Goal: Transaction & Acquisition: Book appointment/travel/reservation

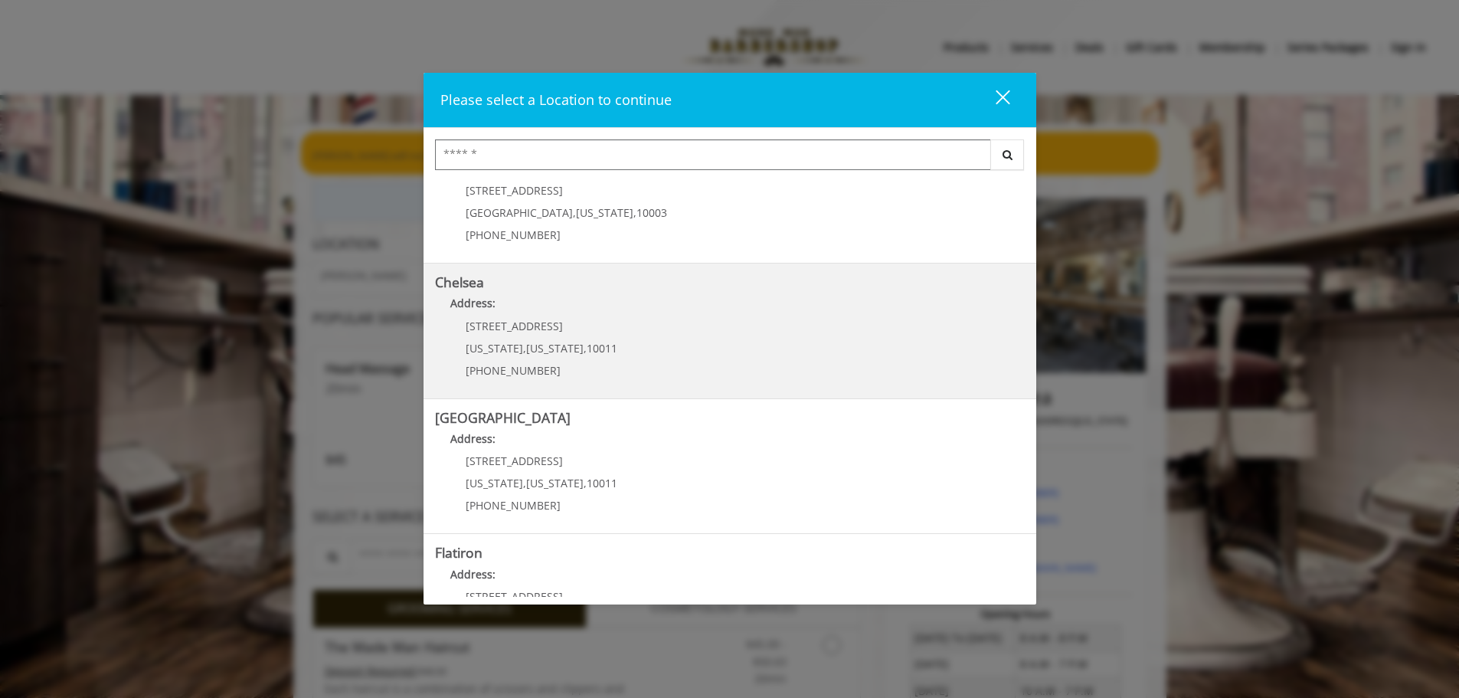
scroll to position [77, 0]
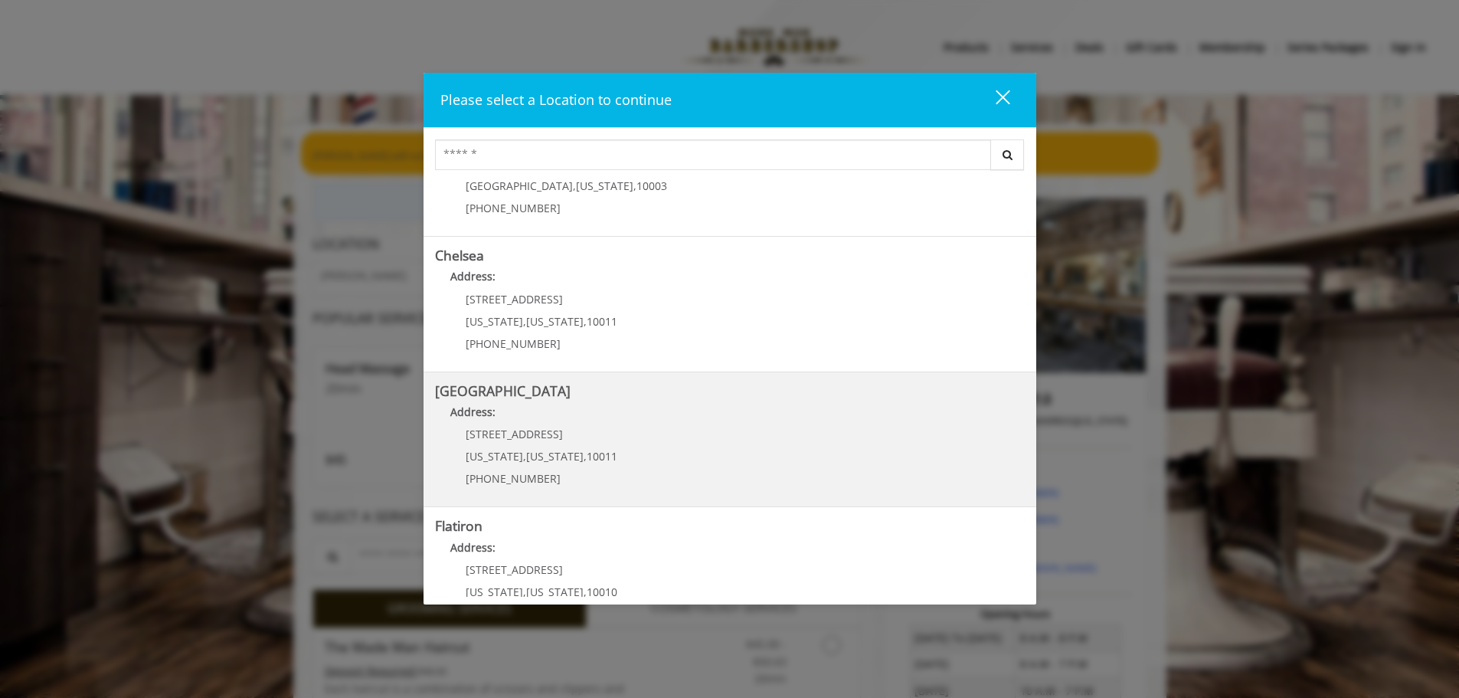
click at [587, 430] on p "267 W 15th St" at bounding box center [542, 433] width 152 height 11
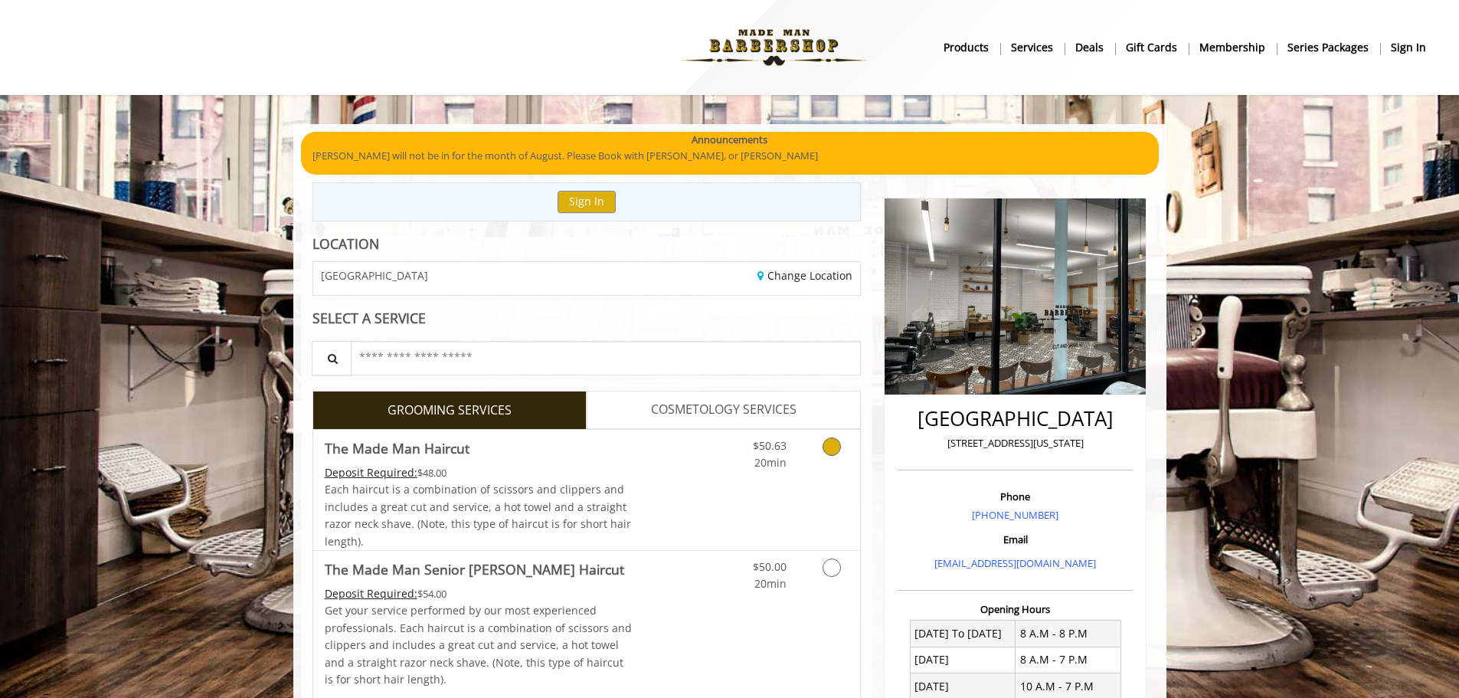
click at [831, 453] on icon "Grooming services" at bounding box center [831, 446] width 18 height 18
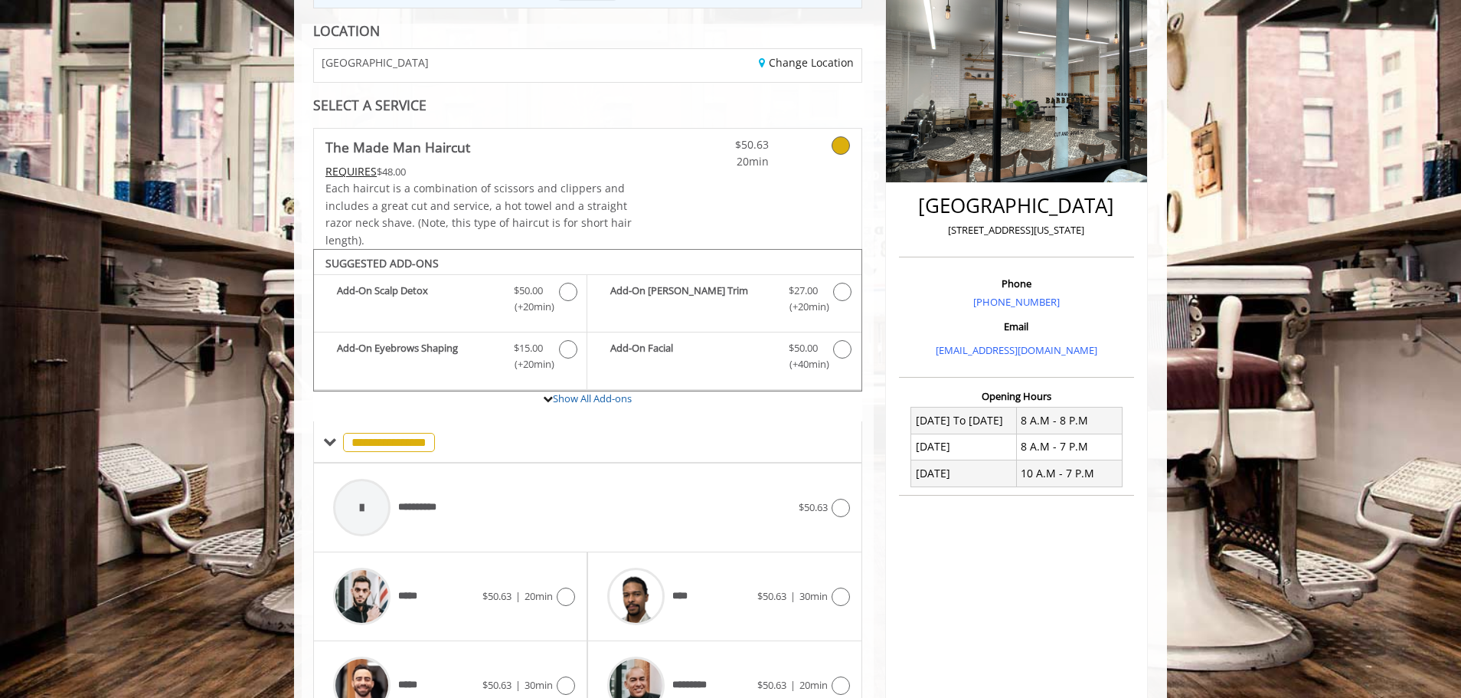
scroll to position [387, 0]
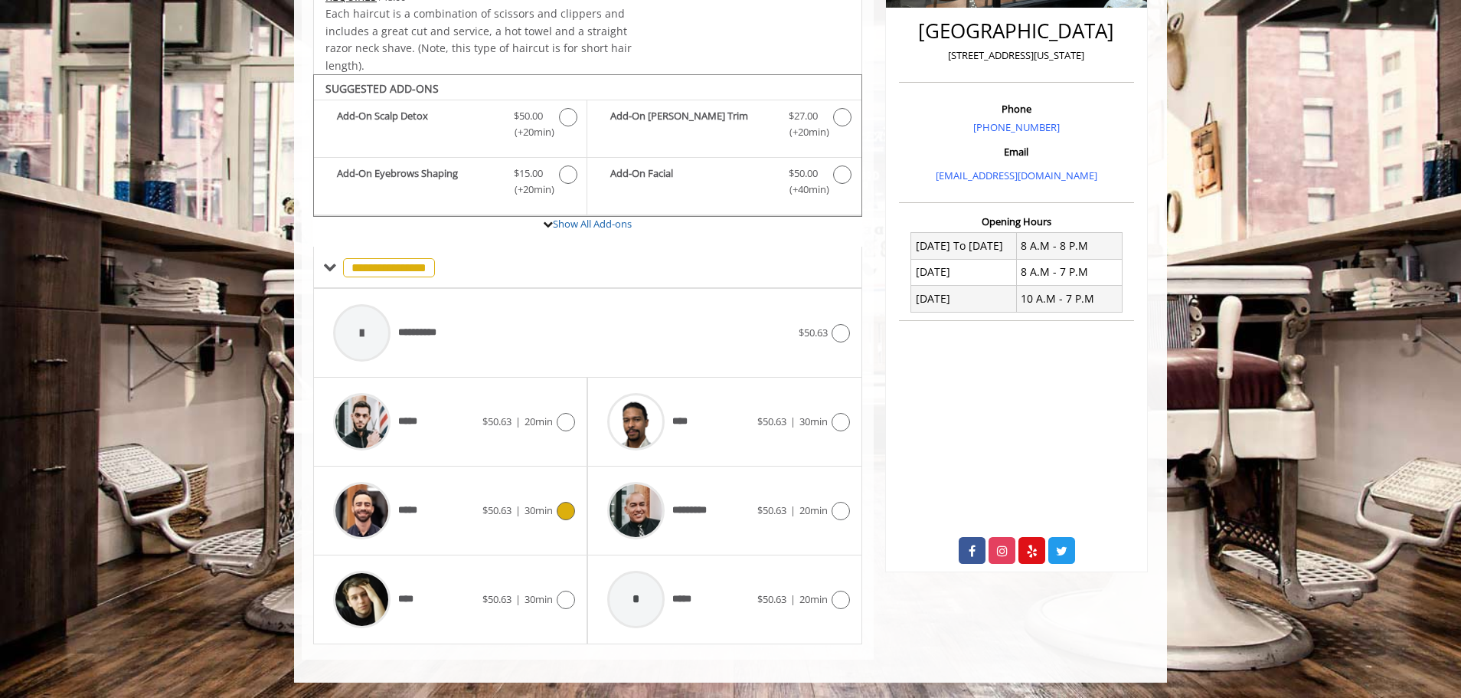
click at [564, 515] on icon at bounding box center [566, 511] width 18 height 18
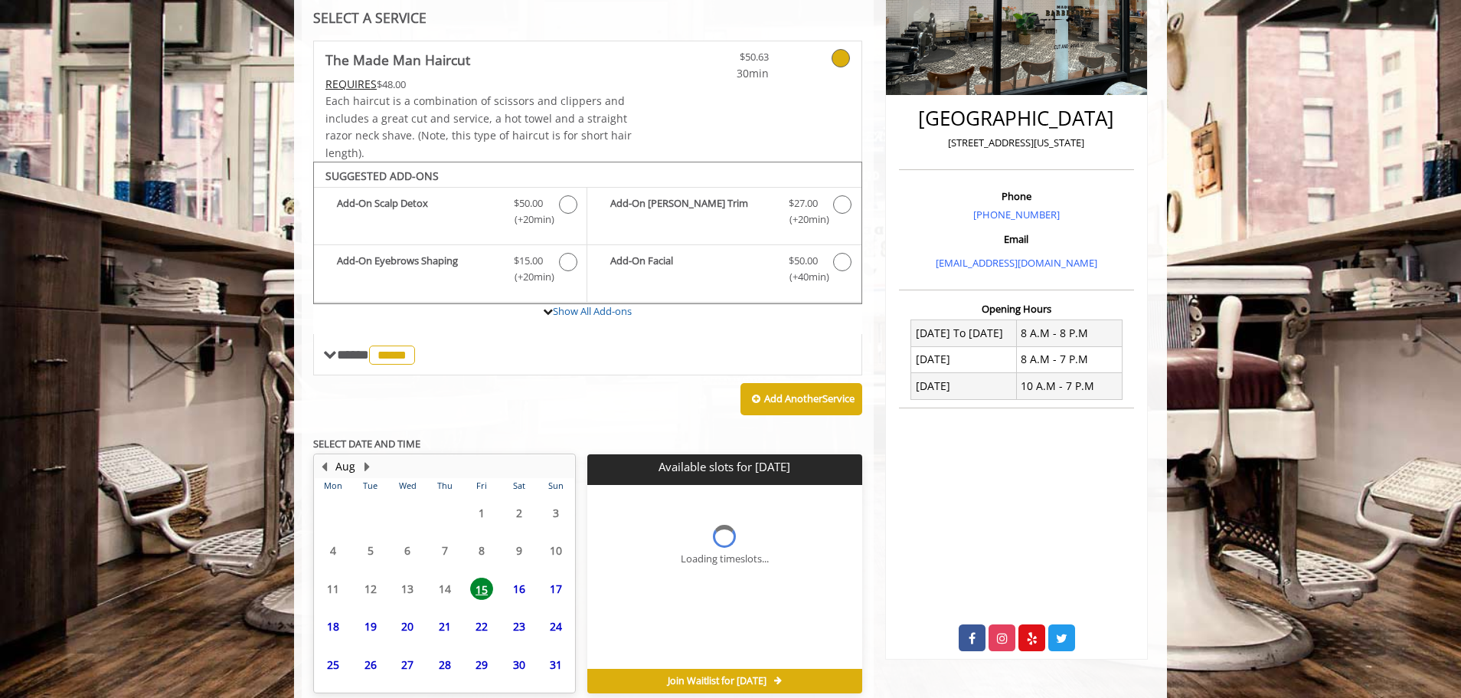
scroll to position [371, 0]
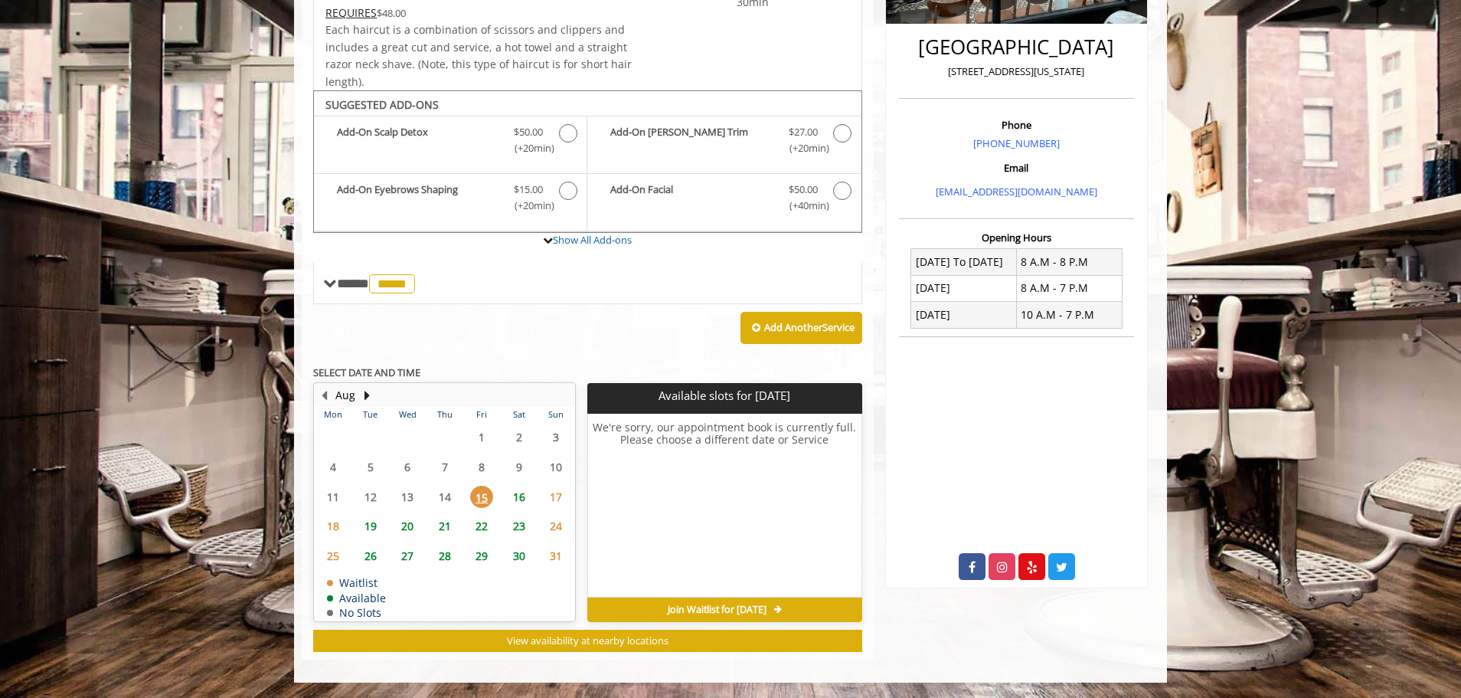
click at [519, 499] on span "16" at bounding box center [519, 496] width 23 height 22
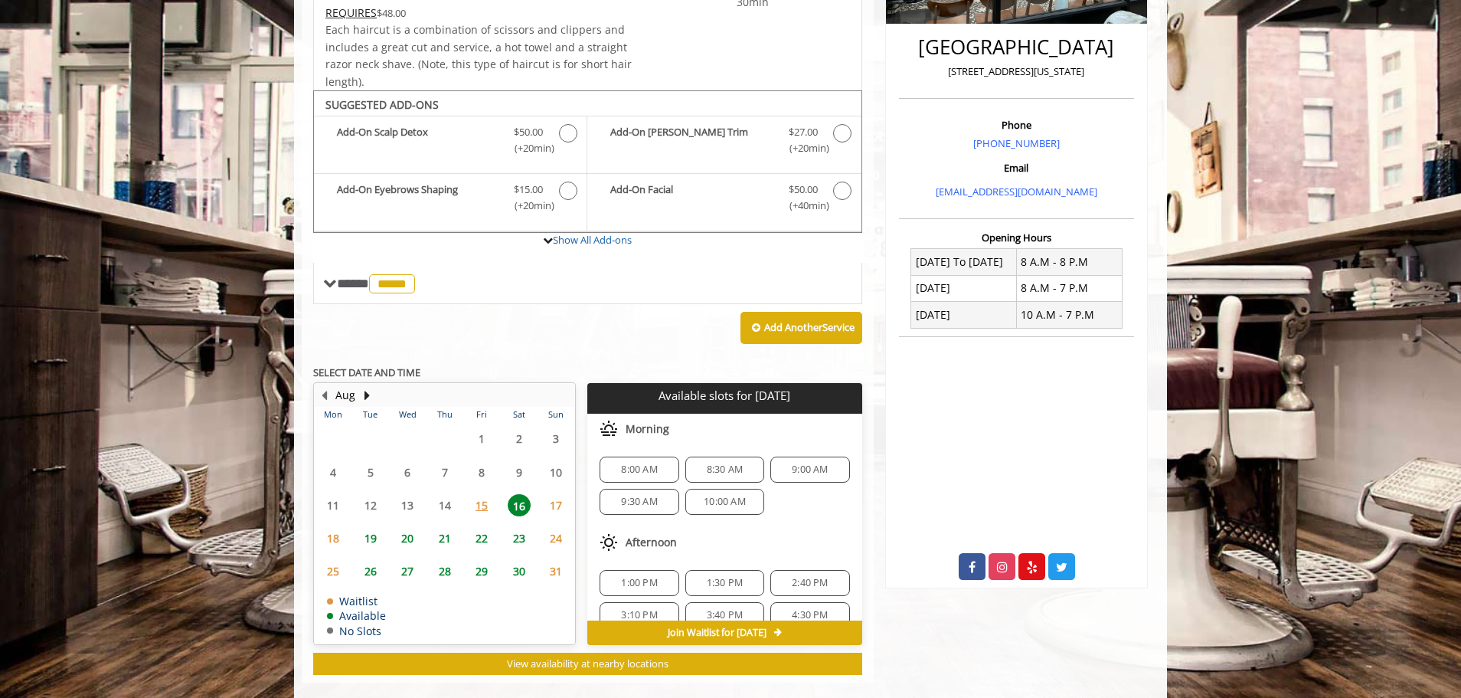
scroll to position [394, 0]
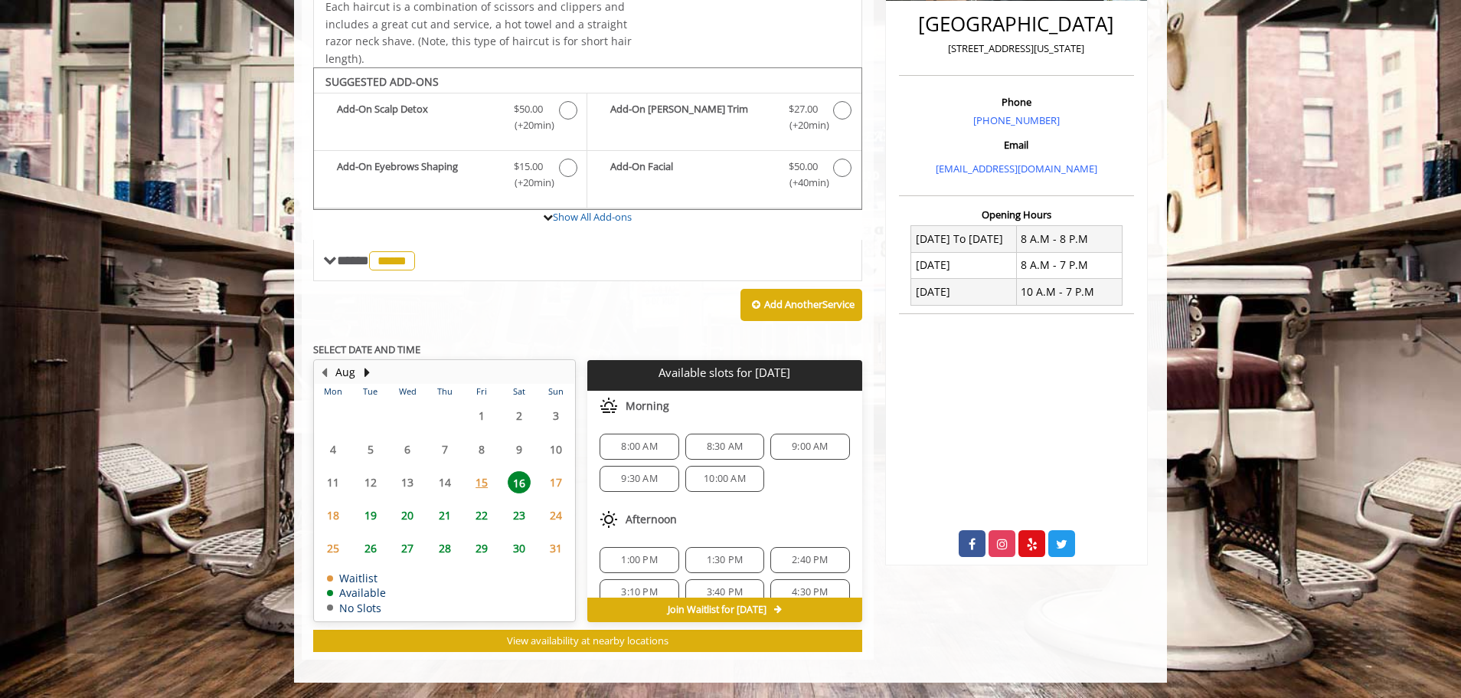
click at [482, 479] on span "15" at bounding box center [481, 482] width 23 height 22
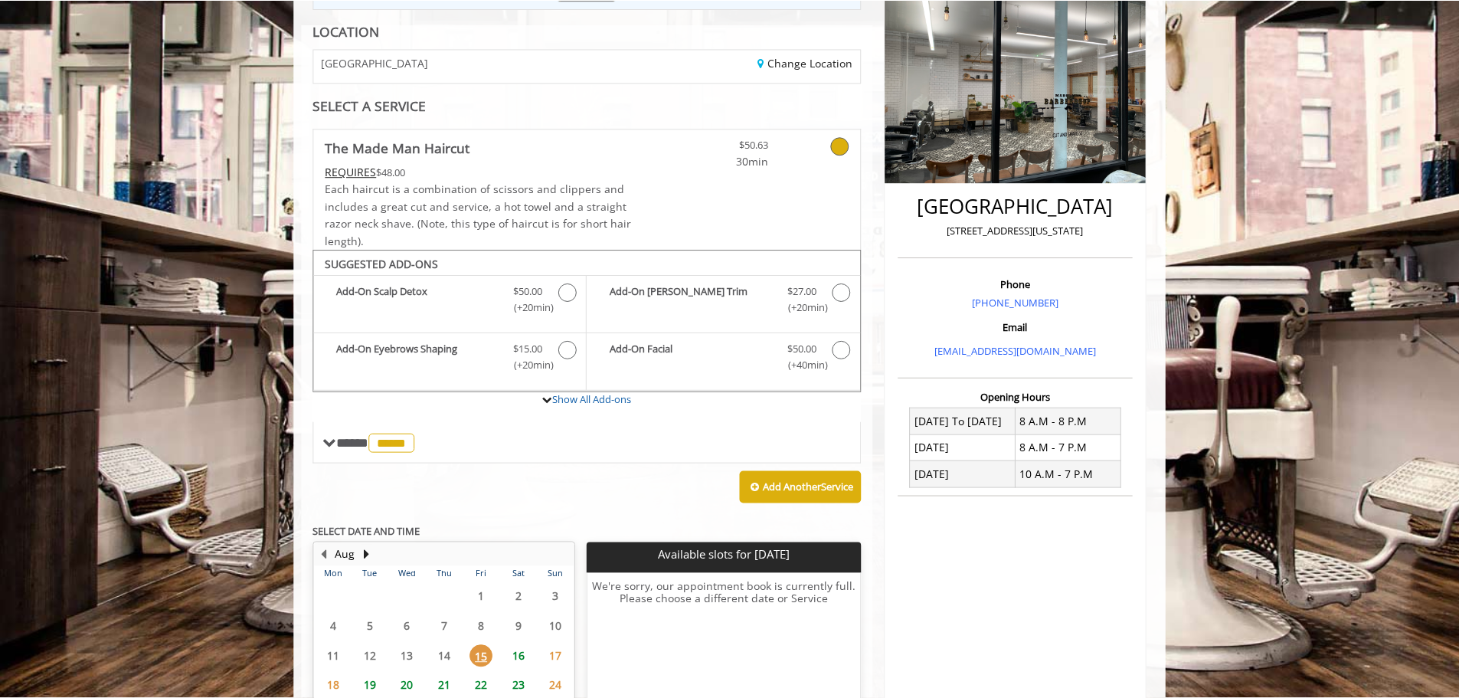
scroll to position [218, 0]
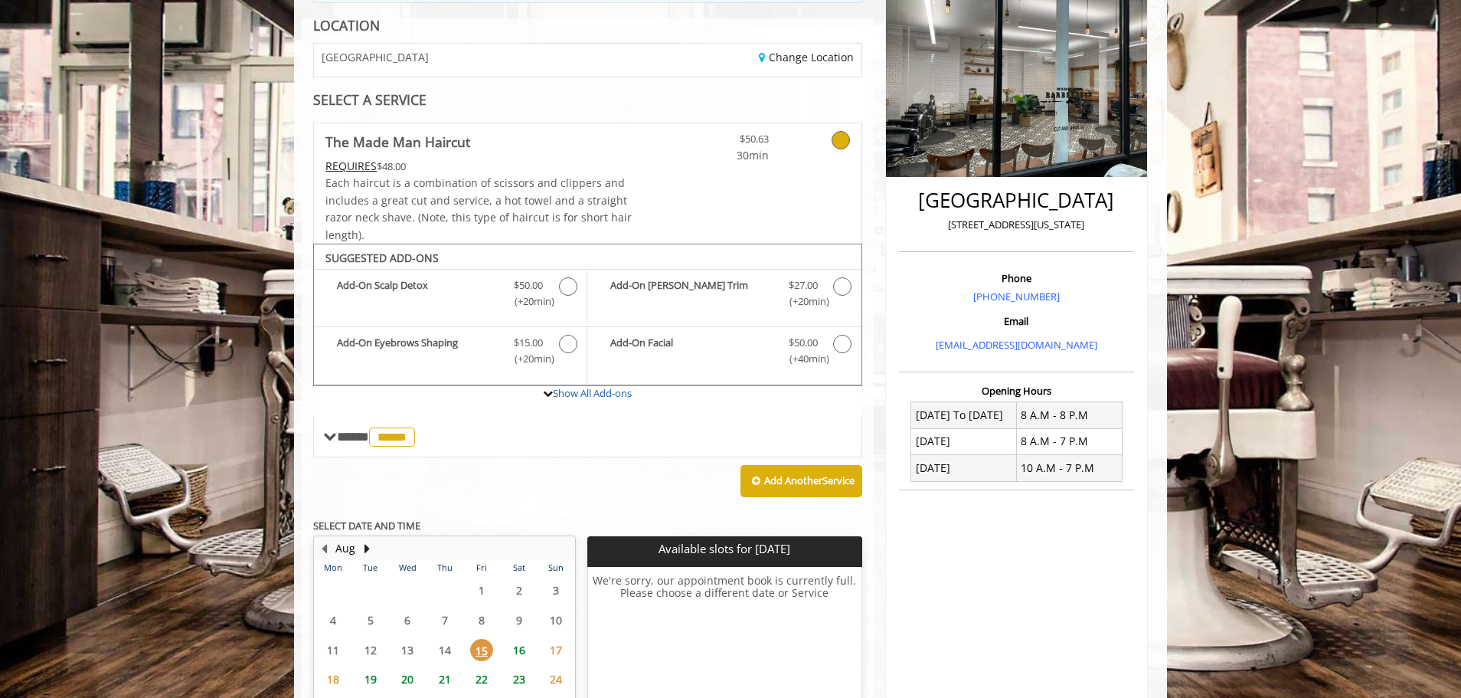
click at [842, 142] on icon at bounding box center [841, 140] width 18 height 18
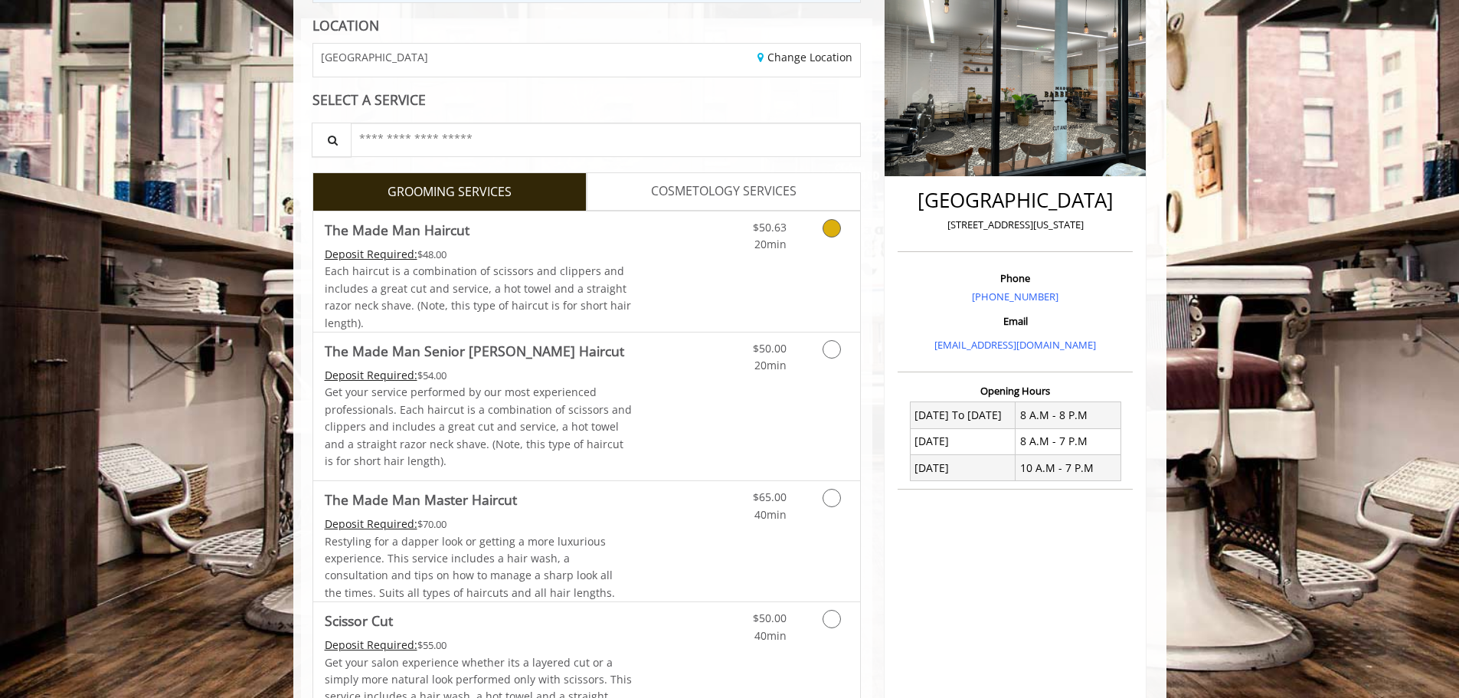
click at [827, 234] on icon "Grooming services" at bounding box center [831, 228] width 18 height 18
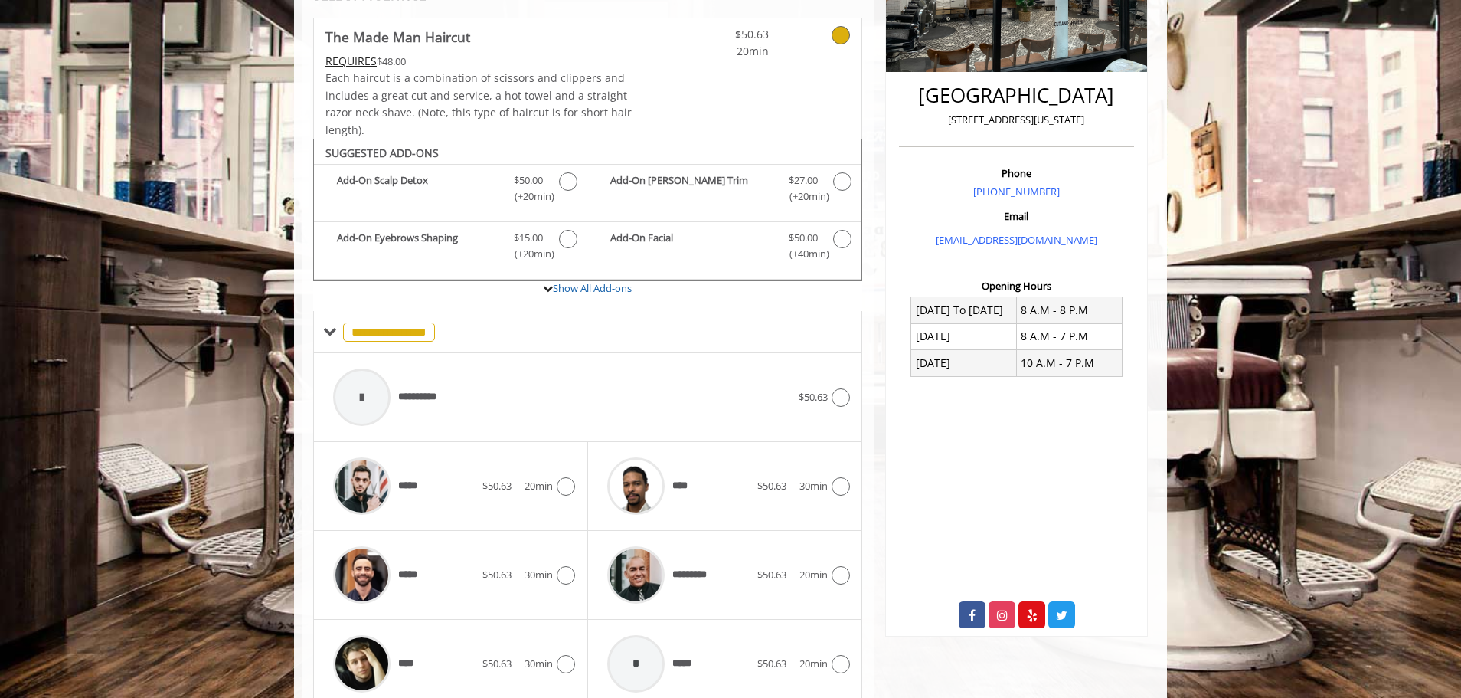
scroll to position [387, 0]
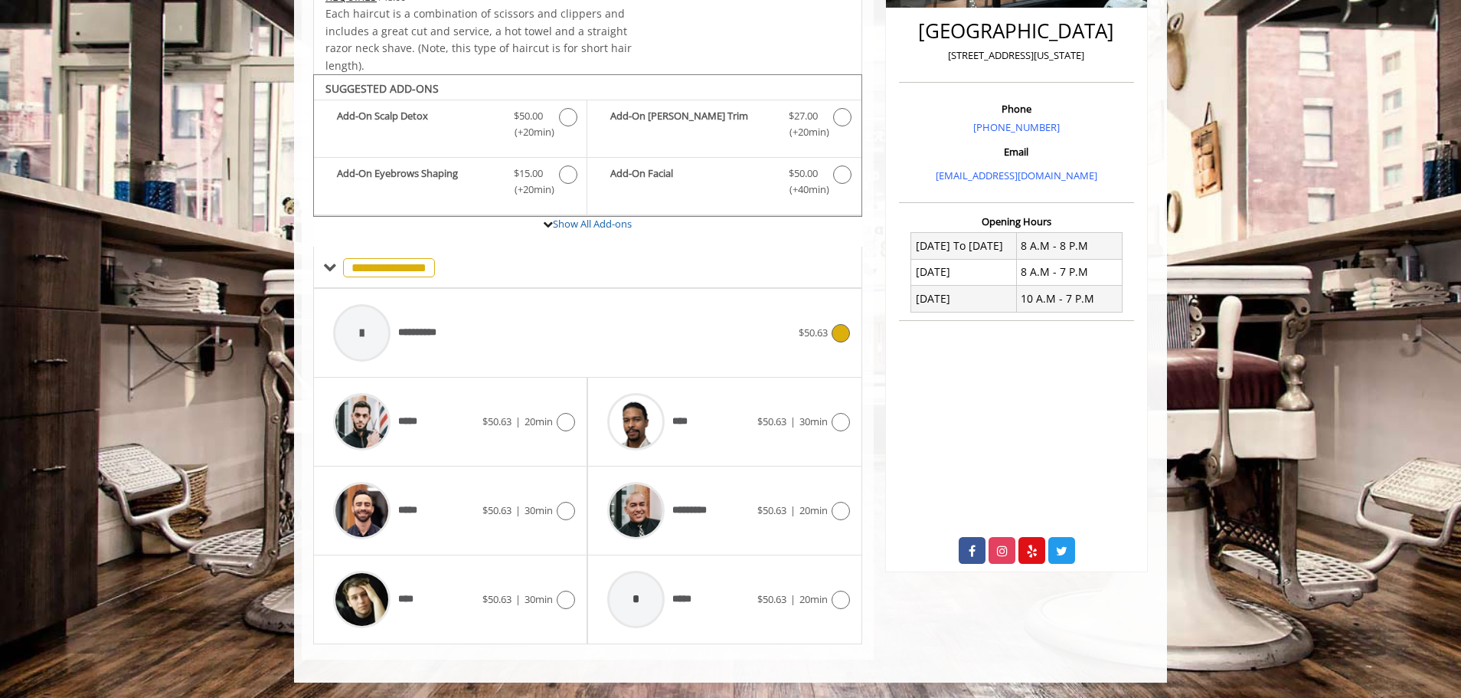
click at [842, 331] on icon at bounding box center [841, 333] width 18 height 18
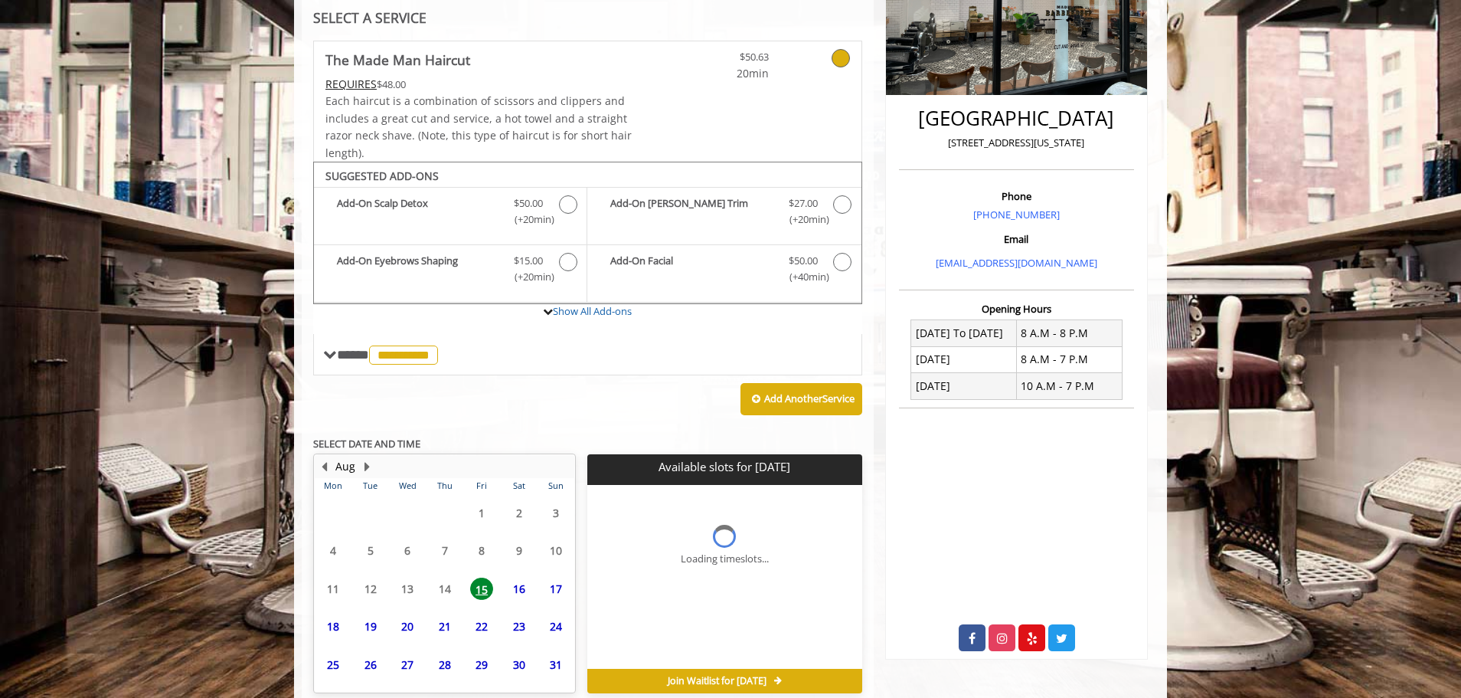
scroll to position [371, 0]
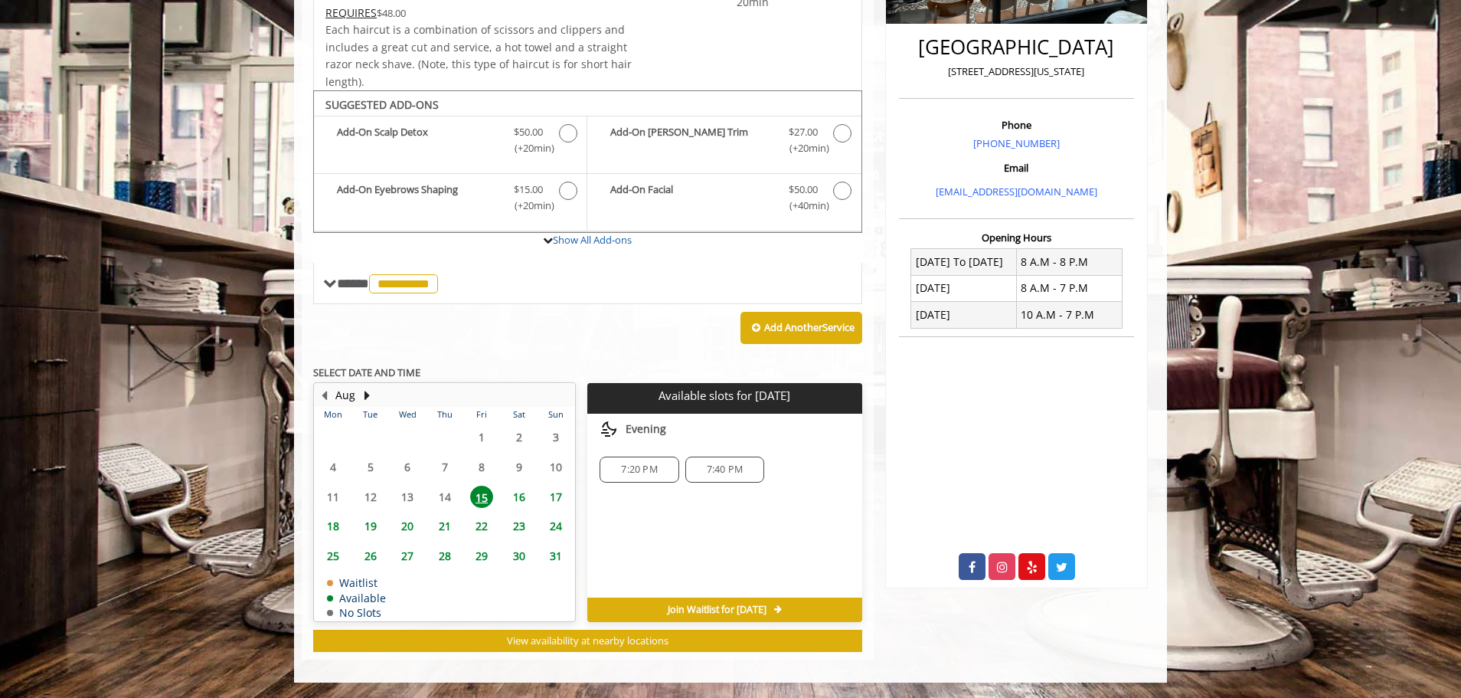
click at [521, 494] on span "16" at bounding box center [519, 496] width 23 height 22
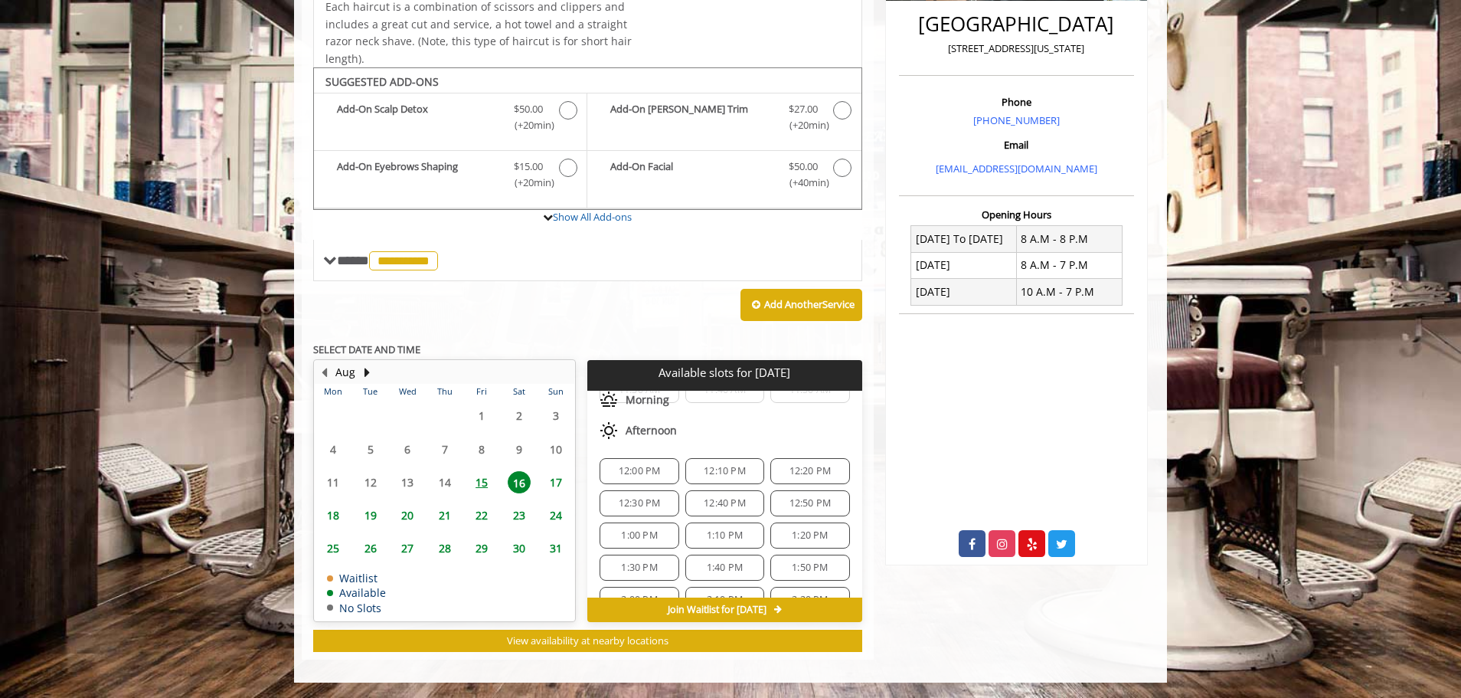
scroll to position [77, 0]
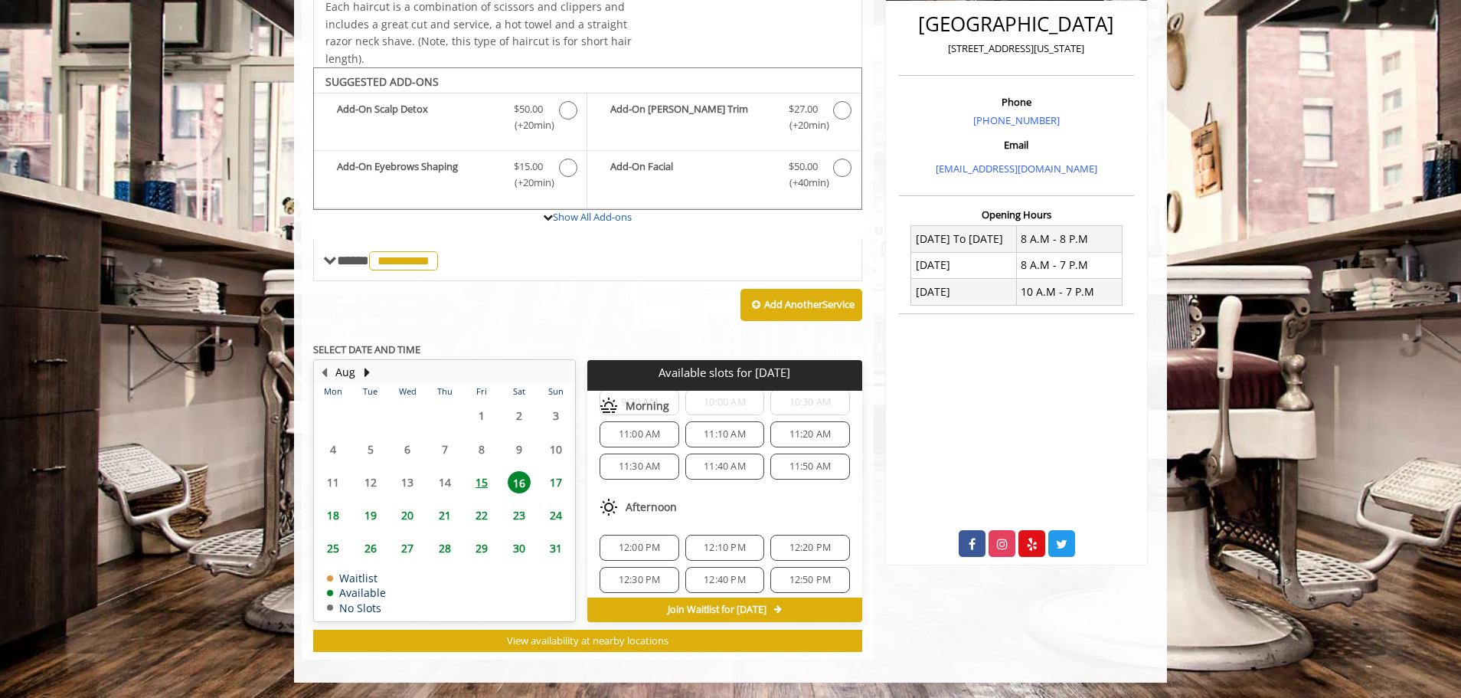
click at [809, 467] on span "11:50 AM" at bounding box center [810, 466] width 42 height 12
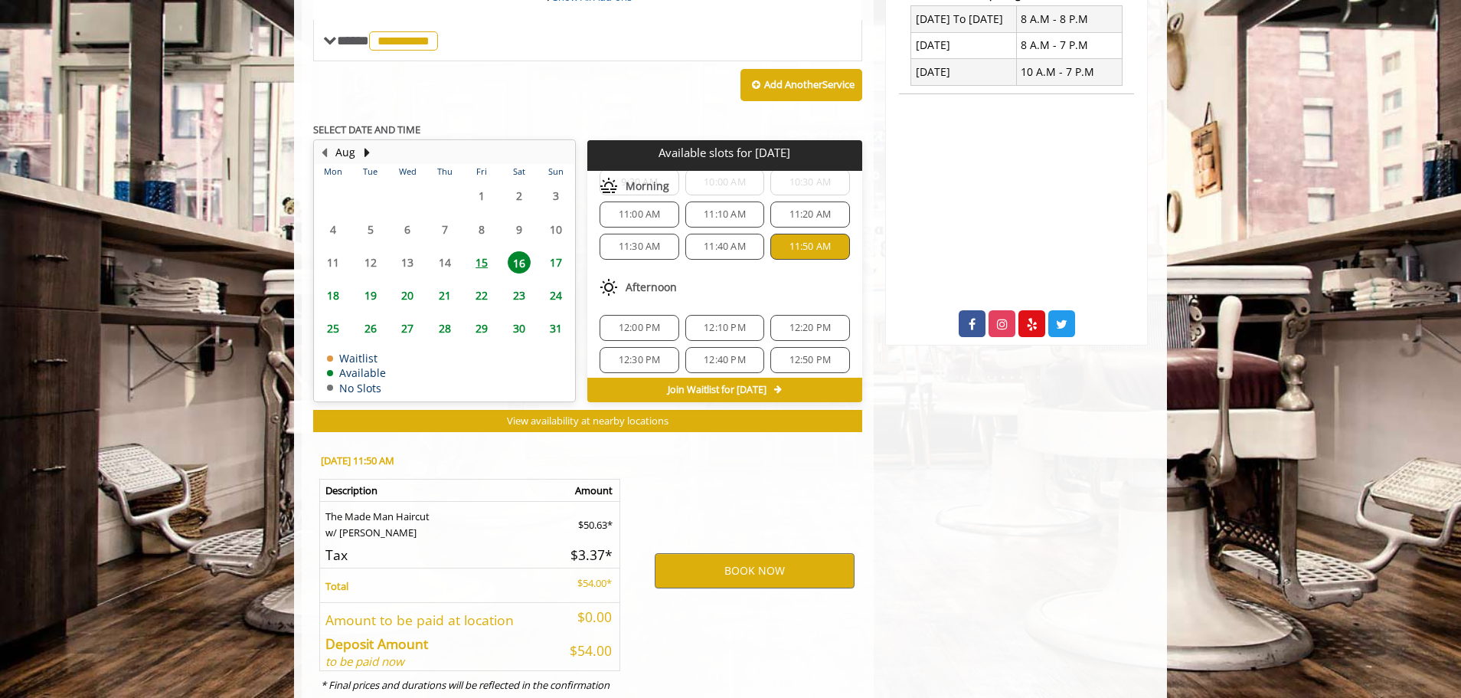
scroll to position [671, 0]
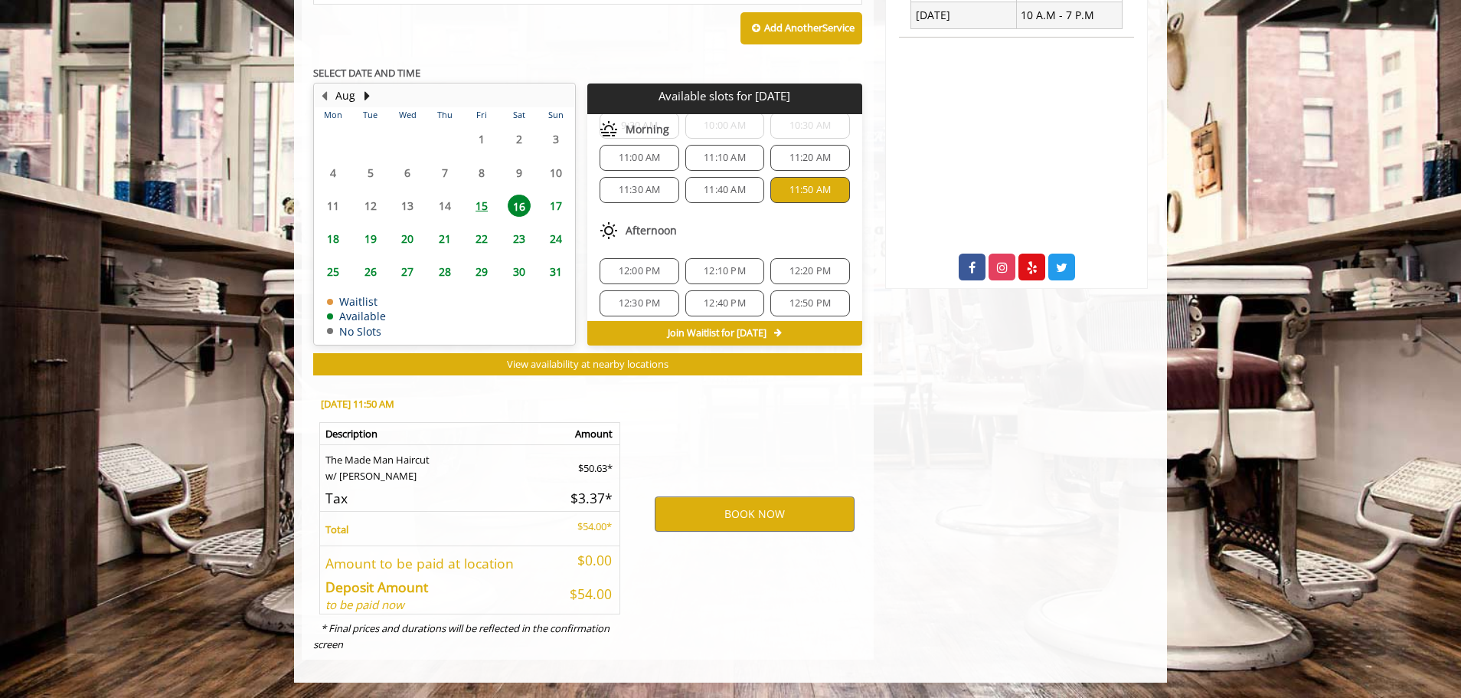
click at [712, 189] on span "11:40 AM" at bounding box center [725, 190] width 42 height 12
click at [729, 511] on button "BOOK NOW" at bounding box center [755, 513] width 200 height 35
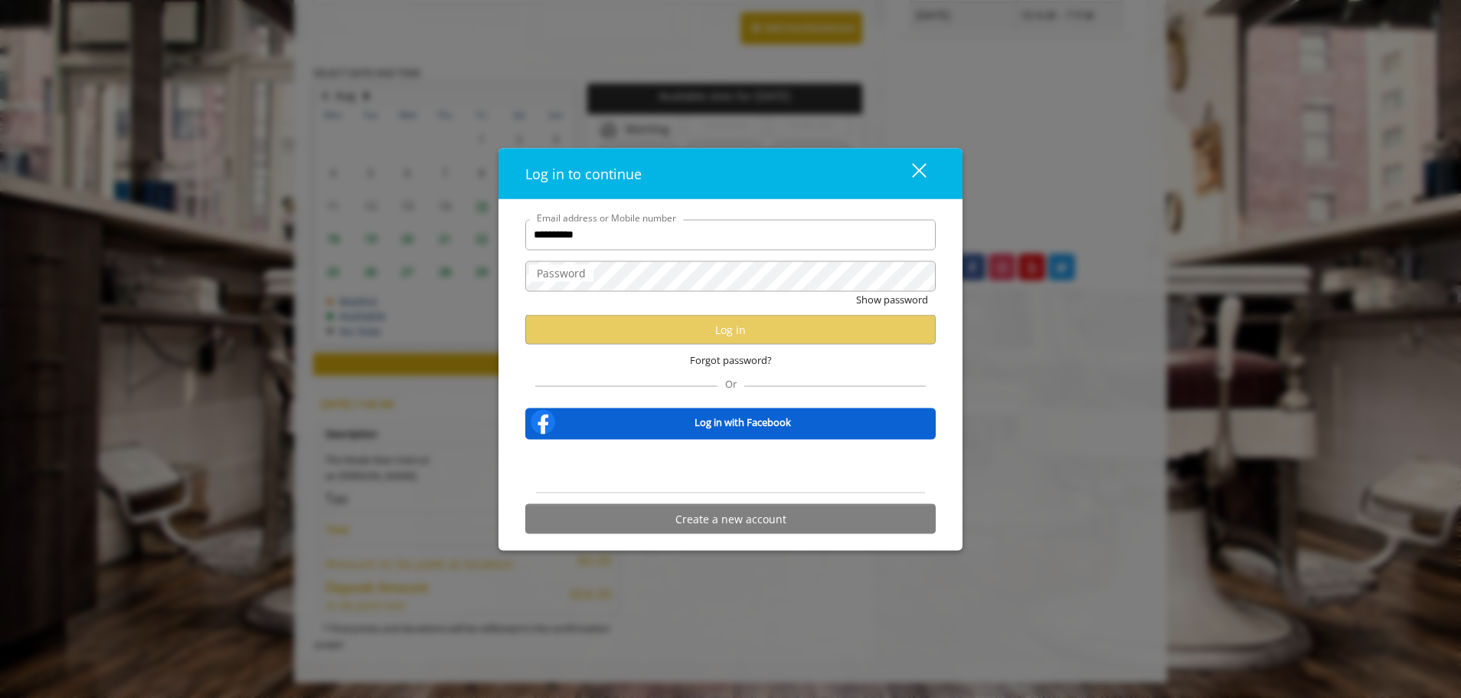
type input "**********"
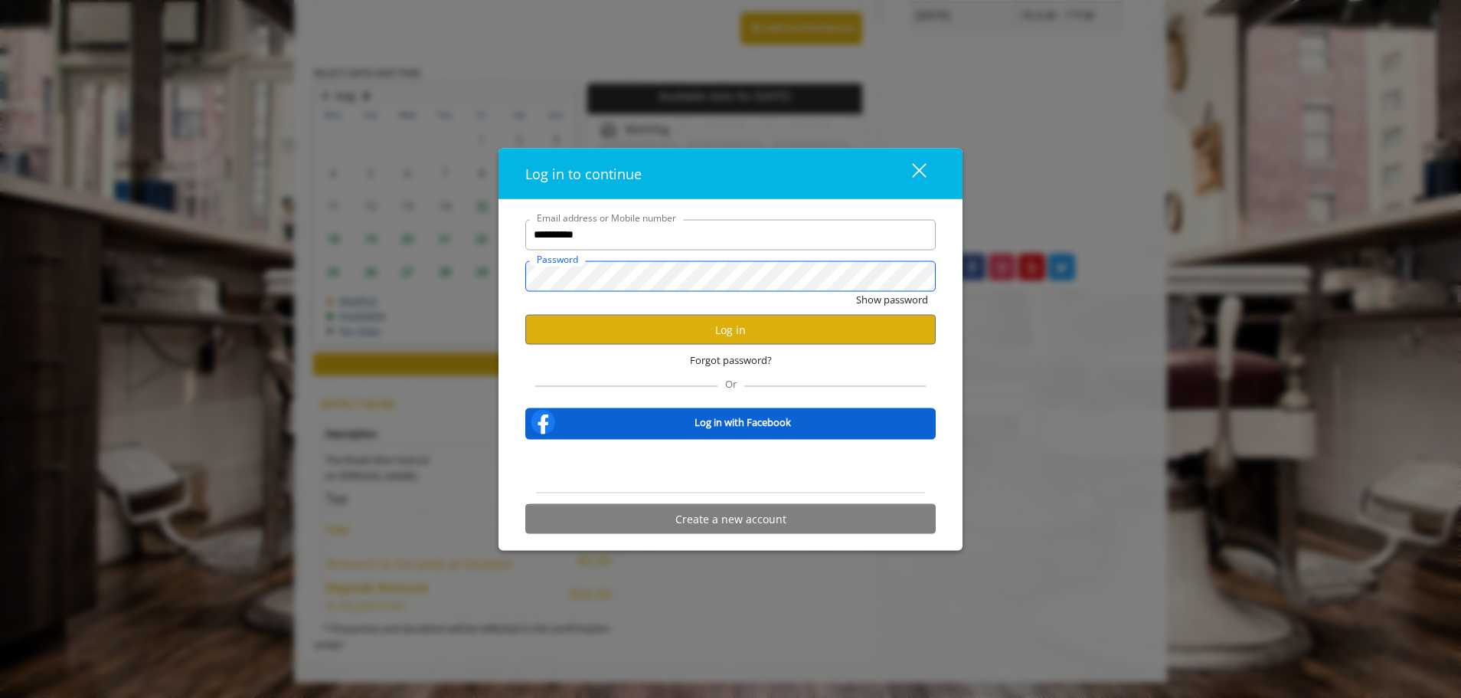
click at [856, 291] on button "Show password" at bounding box center [892, 299] width 72 height 16
click at [726, 328] on button "Log in" at bounding box center [730, 330] width 410 height 30
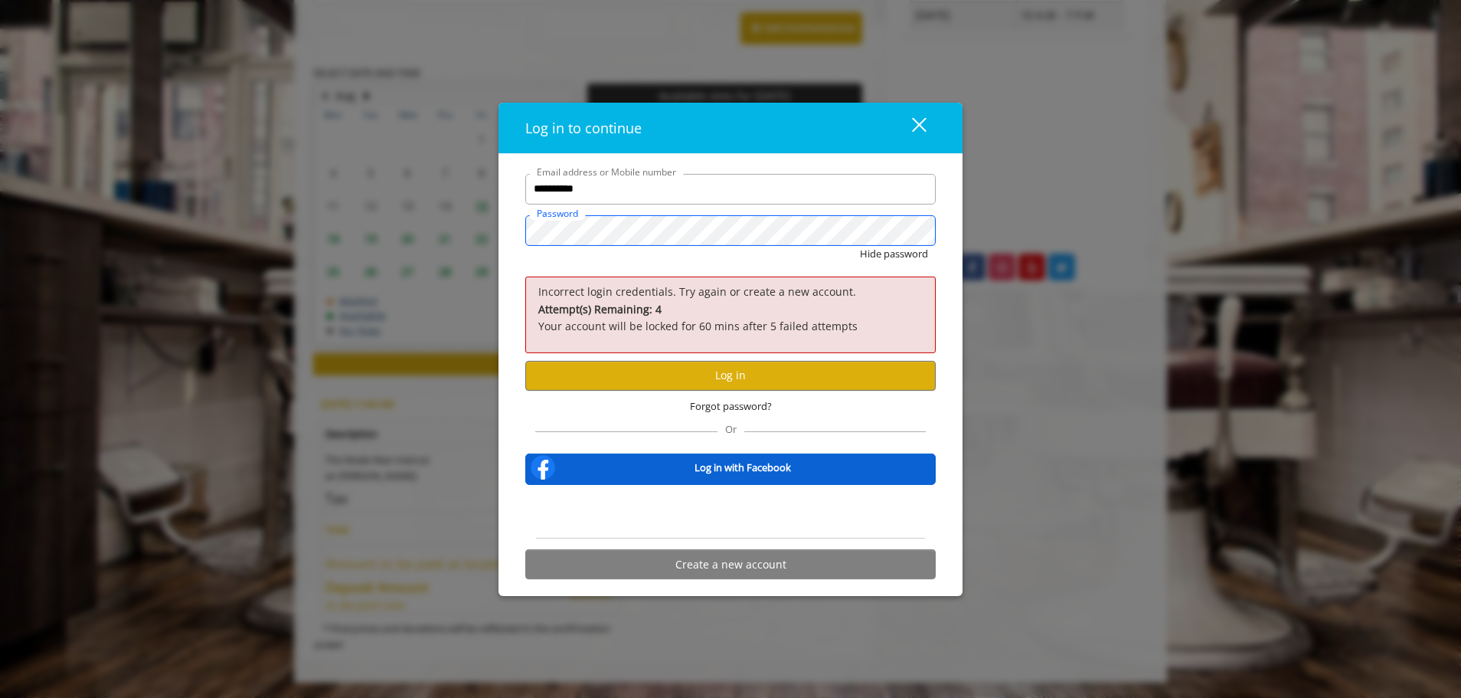
click at [860, 245] on button "Hide password" at bounding box center [894, 253] width 68 height 16
click at [728, 374] on button "Log in" at bounding box center [730, 375] width 410 height 30
click at [510, 234] on div "**********" at bounding box center [730, 374] width 464 height 443
click at [856, 245] on button "Show password" at bounding box center [892, 253] width 72 height 16
click at [762, 373] on button "Log in" at bounding box center [730, 375] width 410 height 30
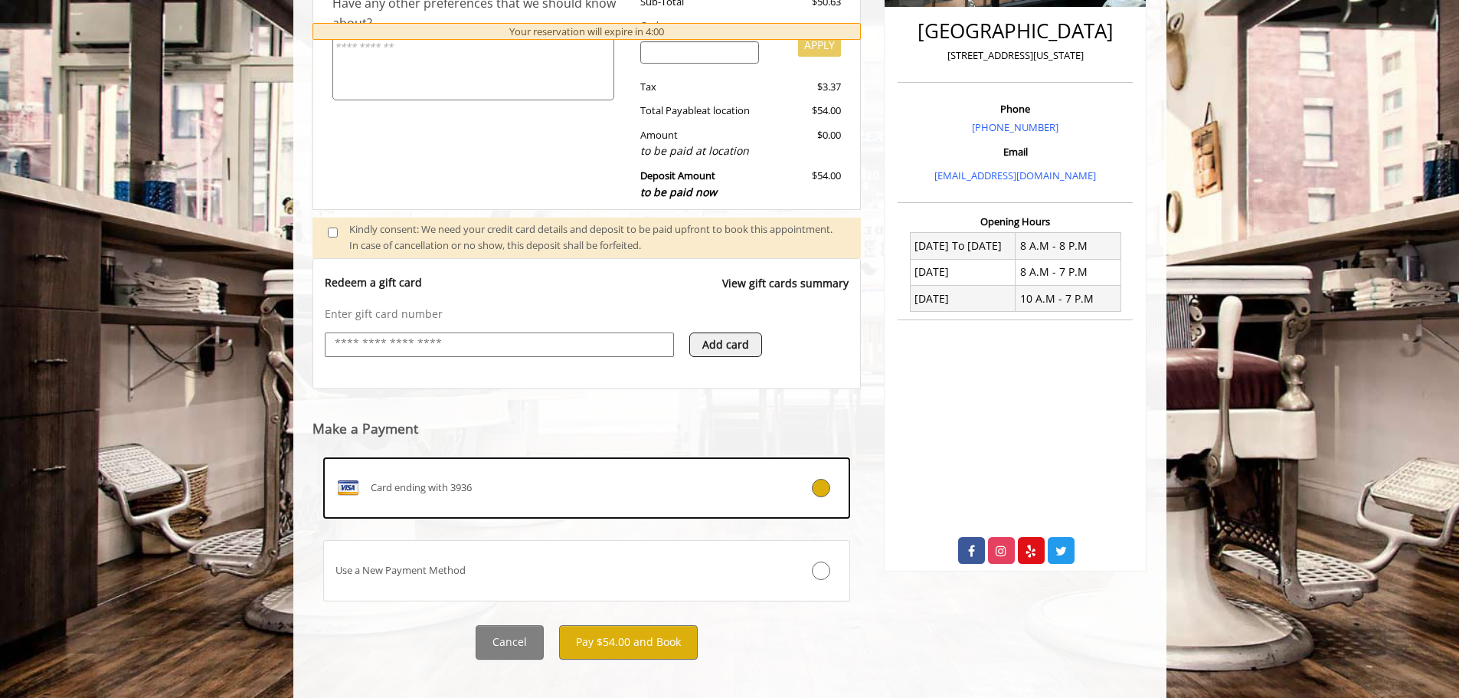
scroll to position [403, 0]
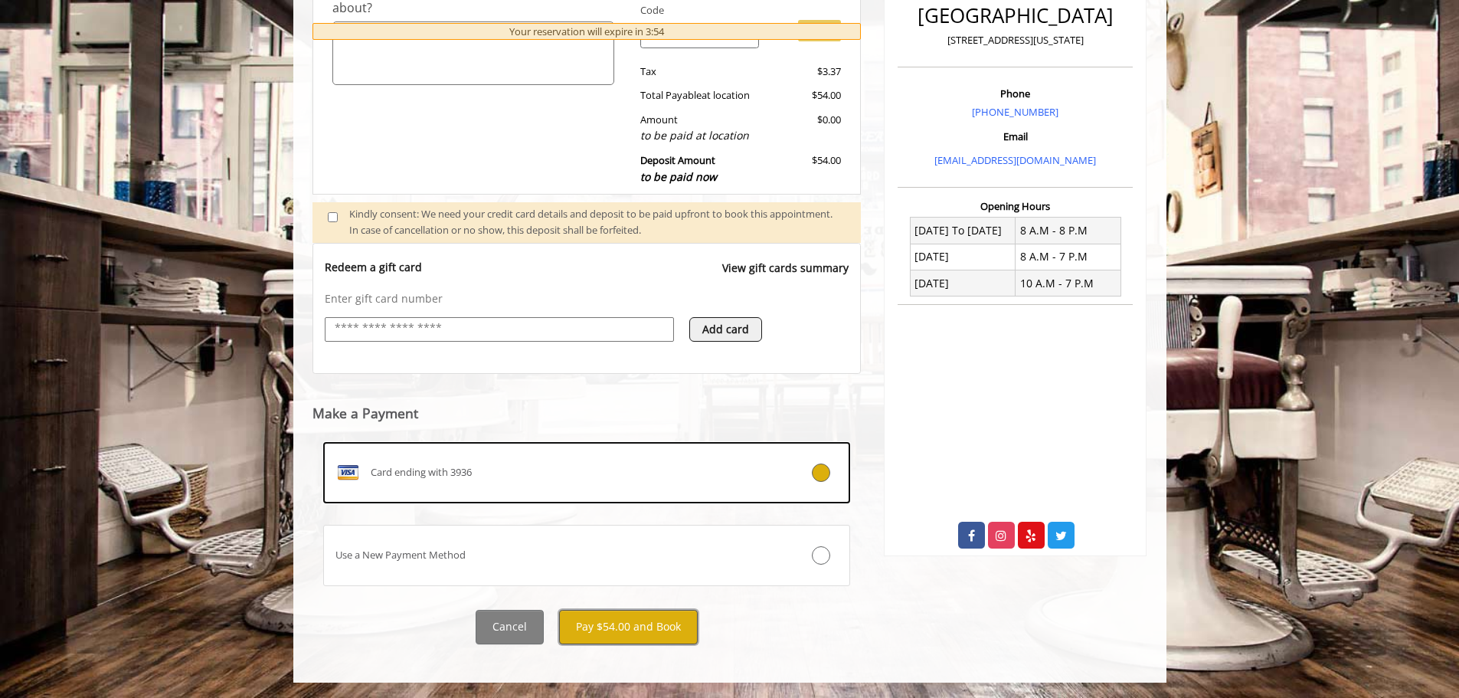
click at [608, 629] on button "Pay $54.00 and Book" at bounding box center [628, 627] width 139 height 34
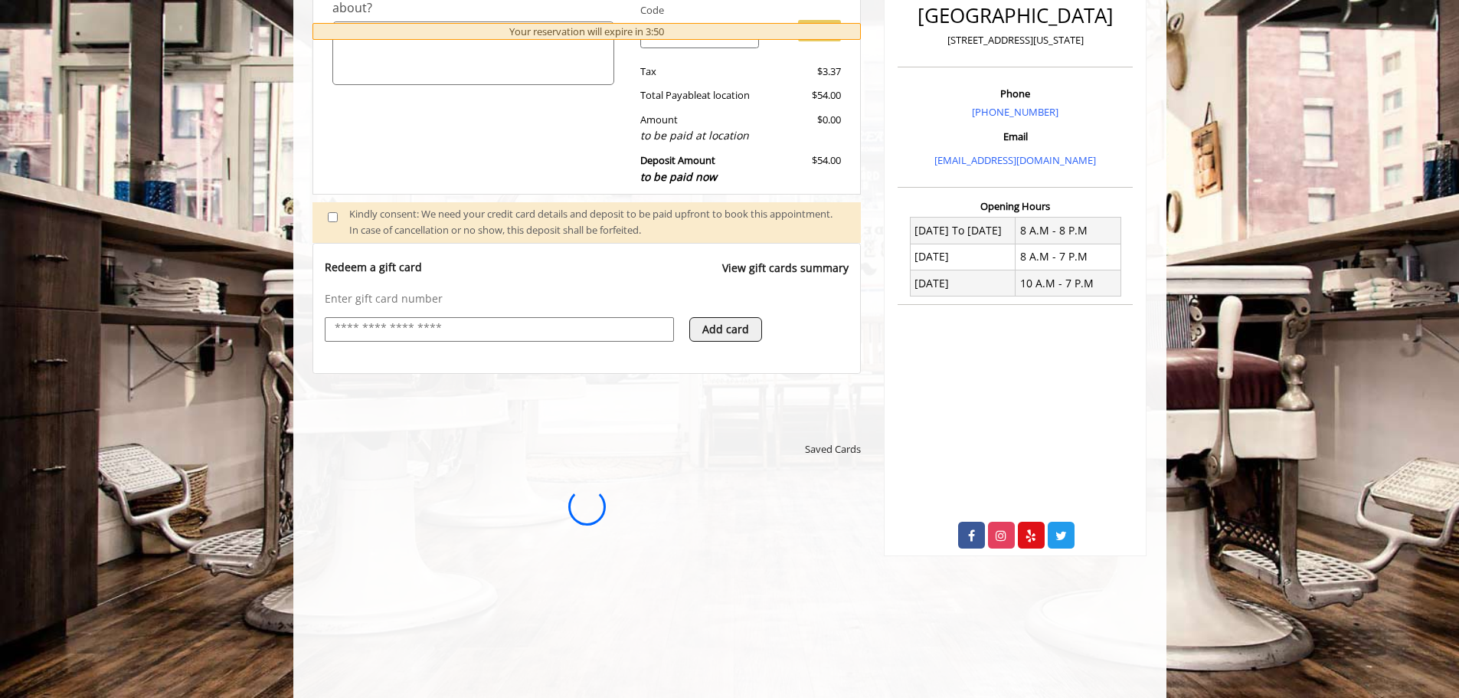
scroll to position [326, 0]
